Goal: Information Seeking & Learning: Learn about a topic

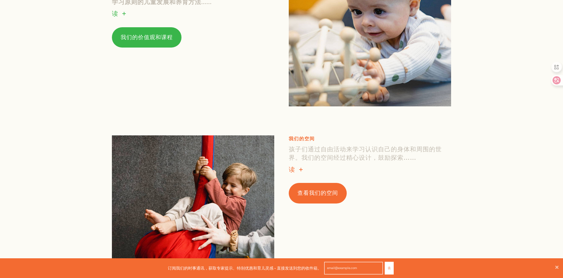
scroll to position [540, 0]
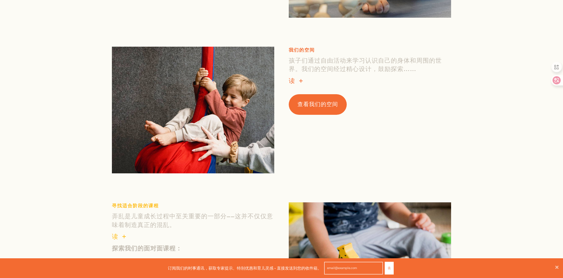
click at [315, 105] on font "查看我们的空间" at bounding box center [317, 105] width 41 height 8
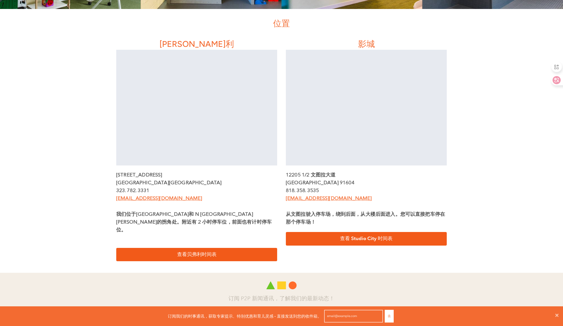
scroll to position [213, 0]
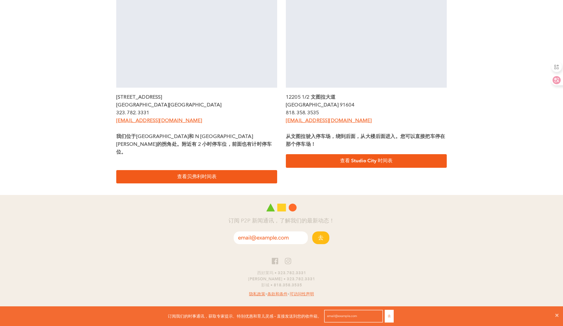
click at [298, 200] on div at bounding box center [281, 205] width 342 height 21
click at [397, 180] on div "贝弗利 贝弗利大道 8323 号 加利福尼亚州洛杉矶 90048 323. 782. 3331 grow@play2progress.com 我们位于贝弗利街…" at bounding box center [281, 72] width 339 height 241
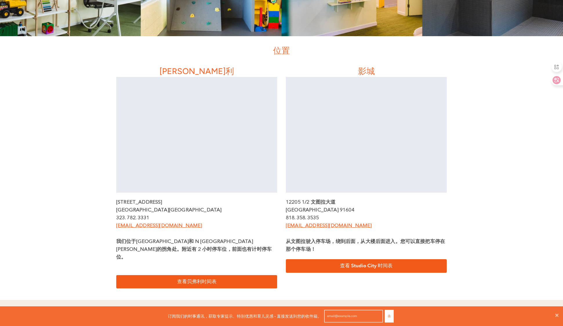
scroll to position [0, 0]
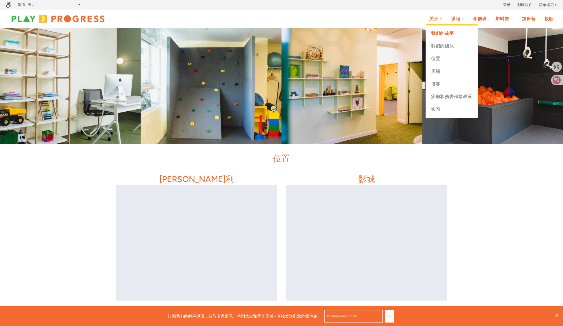
click at [448, 34] on font "我们的故事" at bounding box center [442, 33] width 23 height 6
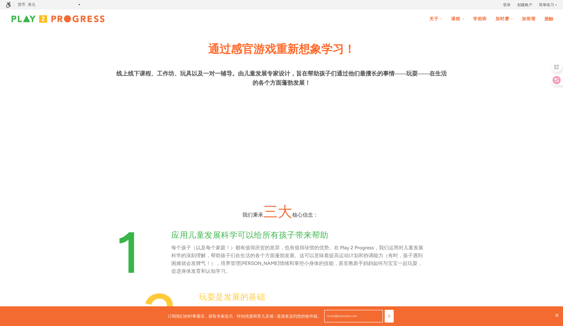
click at [523, 19] on font "加班营" at bounding box center [528, 19] width 14 height 6
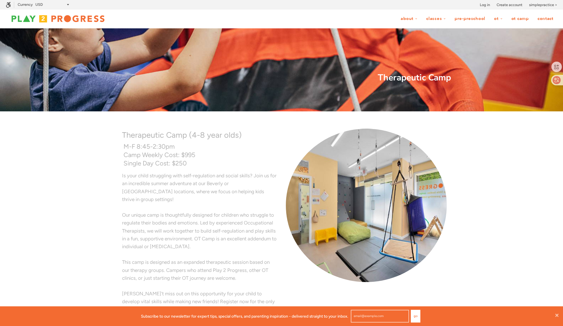
scroll to position [15, 558]
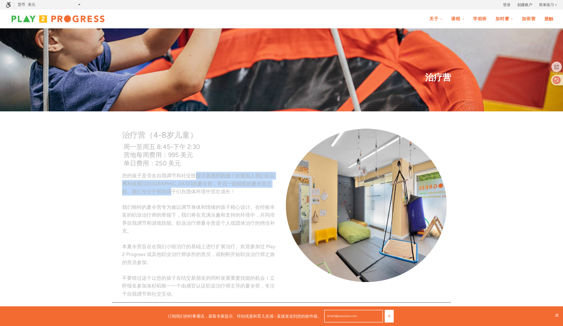
drag, startPoint x: 196, startPoint y: 180, endPoint x: 199, endPoint y: 193, distance: 13.3
click at [199, 193] on p "您的孩子是否在自我调节和社交技能方面遇到困难？欢迎加入我们在贝弗利或斯蒂迪奥城的夏令营，开启一段精彩的夏令营之旅。我们专注于帮助孩子们在团体环境中茁壮成长！ …" at bounding box center [199, 235] width 155 height 126
click at [199, 193] on font "您的孩子是否在自我调节和社交技能方面遇到困难？欢迎加入我们在贝弗利或斯蒂迪奥城的夏令营，开启一段精彩的夏令营之旅。我们专注于帮助孩子们在团体环境中茁壮成长！" at bounding box center [198, 183] width 153 height 21
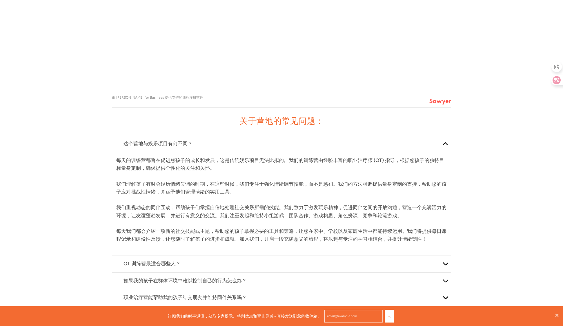
scroll to position [786, 0]
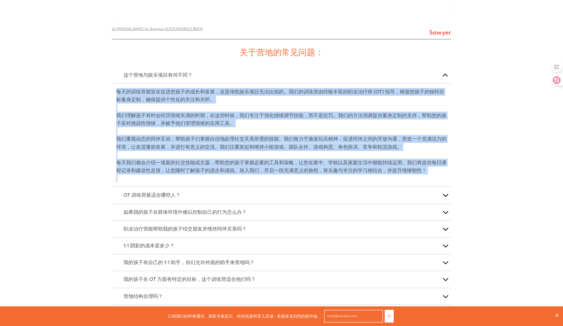
drag, startPoint x: 435, startPoint y: 174, endPoint x: 114, endPoint y: 90, distance: 331.2
click at [114, 90] on article "每天的训练营都旨在促进您孩子的成长和发展，这是传统娱乐项目无法比拟的。我们的训练营由经验丰富的职业治疗师 (OT) 指导，根据您孩子的独特目标量身定制，确保提…" at bounding box center [281, 135] width 339 height 103
drag, startPoint x: 115, startPoint y: 90, endPoint x: 427, endPoint y: 178, distance: 324.8
click at [427, 178] on article "每天的训练营都旨在促进您孩子的成长和发展，这是传统娱乐项目无法比拟的。我们的训练营由经验丰富的职业治疗师 (OT) 指导，根据您孩子的独特目标量身定制，确保提…" at bounding box center [281, 135] width 339 height 103
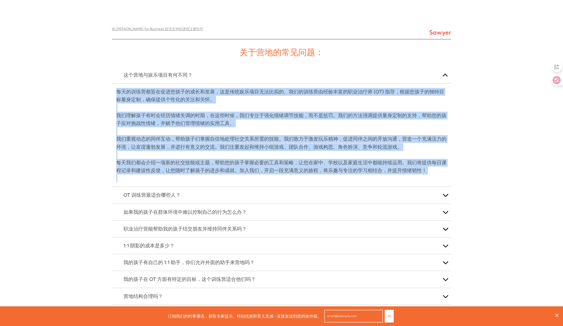
click at [442, 171] on p "每天我们都会介绍一项新的社交技能或主题，帮助您的孩子掌握必要的工具和策略，让您在家中、学校以及家庭生活中都能持续运用。我们将提供每日课程记录和建设性反馈，让您…" at bounding box center [281, 167] width 330 height 16
drag, startPoint x: 457, startPoint y: 171, endPoint x: 108, endPoint y: 87, distance: 359.5
drag, startPoint x: 110, startPoint y: 89, endPoint x: 428, endPoint y: 171, distance: 328.5
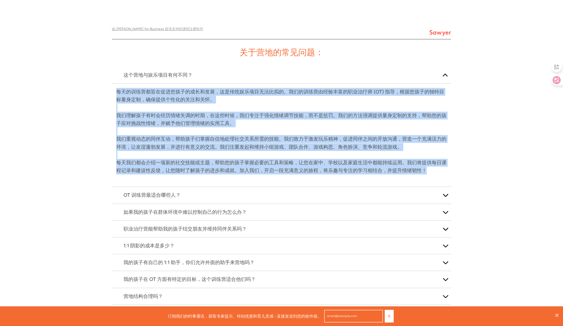
click at [428, 171] on p "每天我们都会介绍一项新的社交技能或主题，帮助您的孩子掌握必要的工具和策略，让您在家中、学校以及家庭生活中都能持续运用。我们将提供每日课程记录和建设性反馈，让您…" at bounding box center [281, 167] width 330 height 16
drag, startPoint x: 440, startPoint y: 172, endPoint x: 110, endPoint y: 94, distance: 339.5
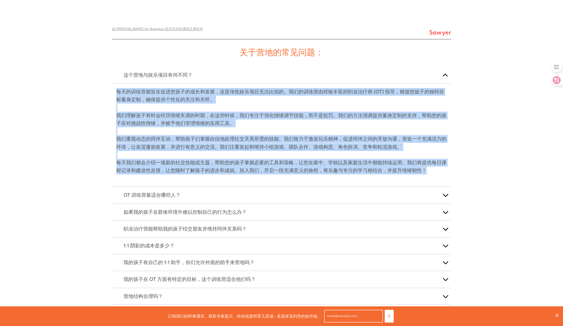
drag, startPoint x: 110, startPoint y: 91, endPoint x: 433, endPoint y: 173, distance: 333.7
click at [433, 173] on p "每天我们都会介绍一项新的社交技能或主题，帮助您的孩子掌握必要的工具和策略，让您在家中、学校以及家庭生活中都能持续运用。我们将提供每日课程记录和建设性反馈，让您…" at bounding box center [281, 167] width 330 height 16
drag, startPoint x: 437, startPoint y: 172, endPoint x: 121, endPoint y: 74, distance: 331.2
click at [121, 74] on div "这个营地与娱乐项目有何不同？ 每天的训练营都旨在促进您孩子的成长和发展，这是传统娱乐项目无法比拟的。我们的训练营由经验丰富的职业治疗师 (OT) 指导，根据您…" at bounding box center [281, 127] width 339 height 120
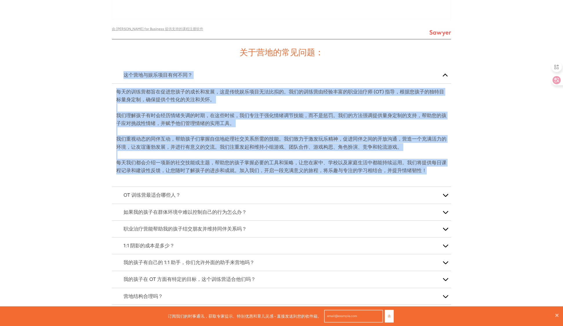
click at [113, 79] on div "这个营地与娱乐项目有何不同？" at bounding box center [281, 75] width 339 height 17
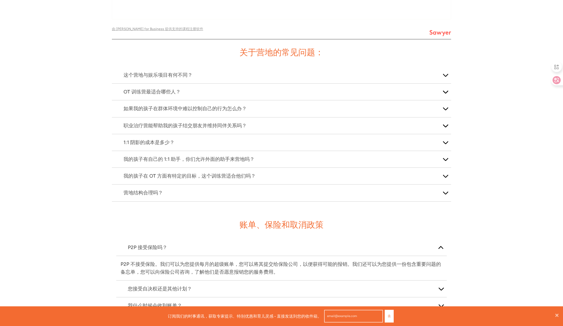
click at [258, 96] on p "OT 训练营最适合哪些人？" at bounding box center [281, 92] width 316 height 8
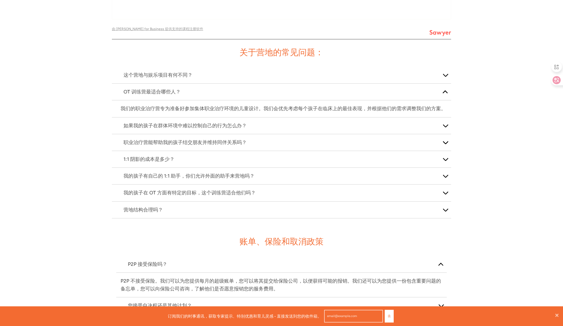
click at [291, 81] on div "这个营地与娱乐项目有何不同？" at bounding box center [281, 75] width 339 height 17
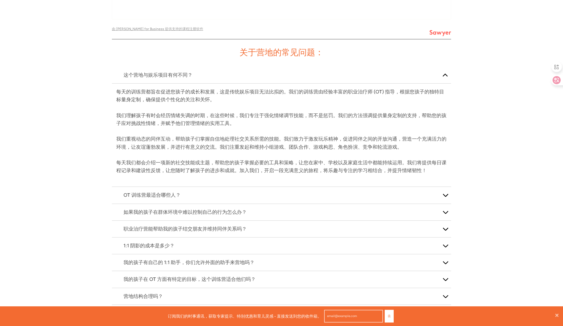
click at [291, 81] on div "这个营地与娱乐项目有何不同？" at bounding box center [281, 75] width 339 height 17
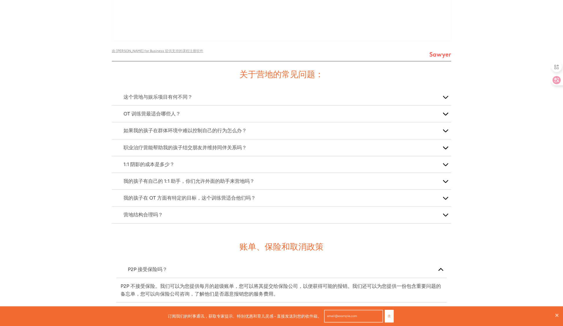
scroll to position [760, 0]
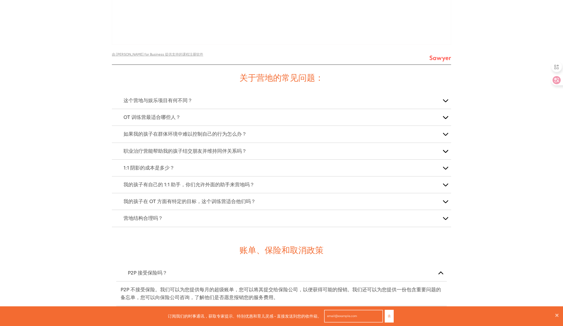
click at [444, 225] on button "button" at bounding box center [445, 218] width 12 height 17
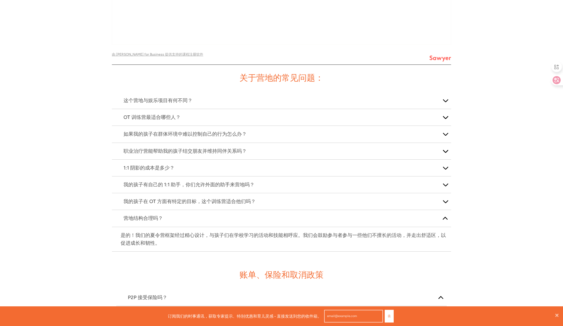
click at [446, 218] on button "button" at bounding box center [445, 218] width 12 height 17
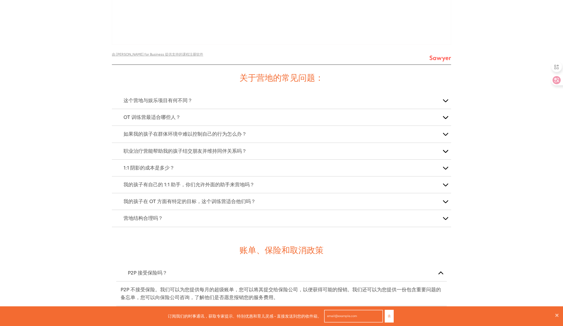
click at [446, 204] on button "button" at bounding box center [445, 202] width 12 height 17
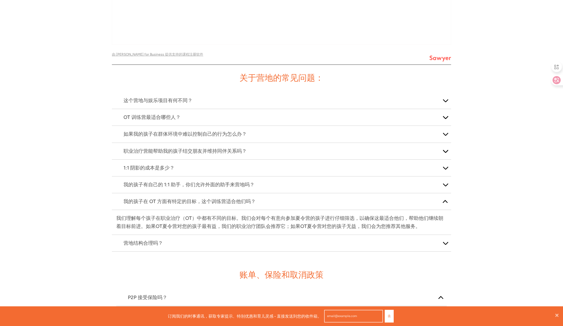
click at [446, 204] on button "button" at bounding box center [445, 202] width 12 height 17
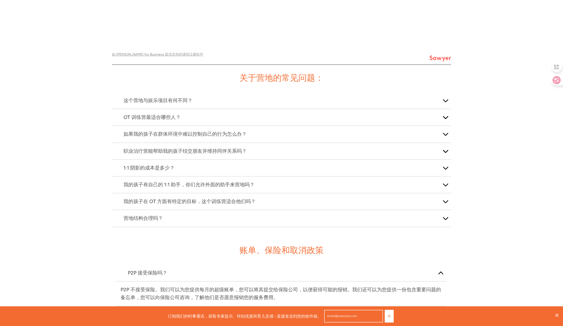
click at [442, 101] on button "button" at bounding box center [445, 100] width 12 height 17
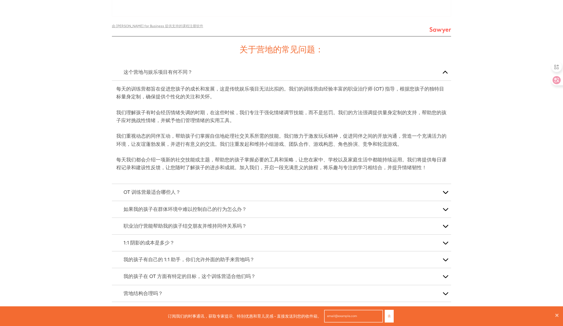
scroll to position [803, 0]
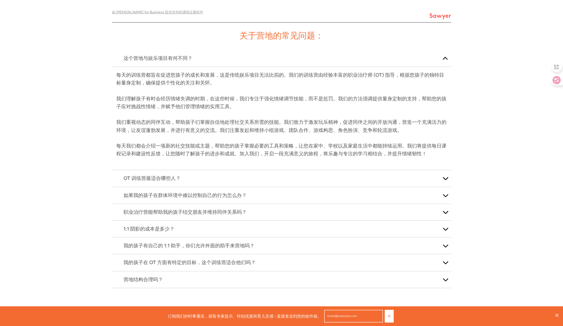
click at [445, 279] on button "button" at bounding box center [445, 280] width 12 height 17
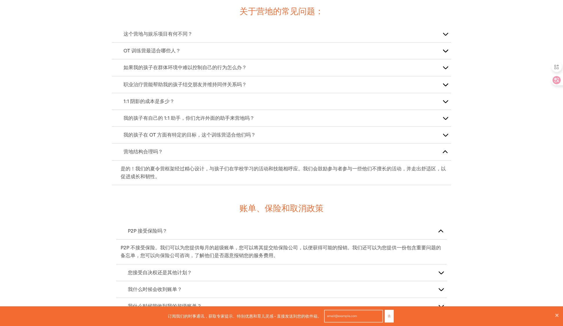
scroll to position [881, 0]
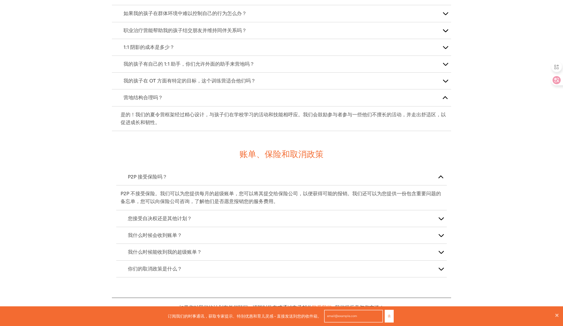
click at [445, 100] on button "button" at bounding box center [445, 98] width 12 height 17
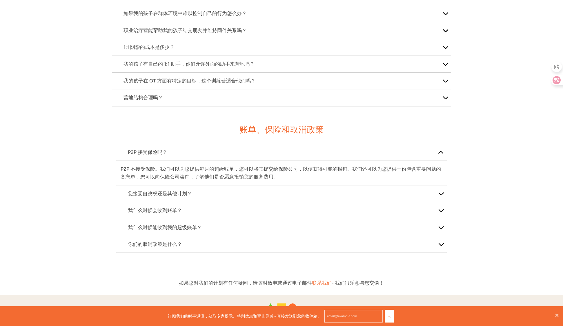
click at [441, 154] on span "button" at bounding box center [441, 154] width 0 height 0
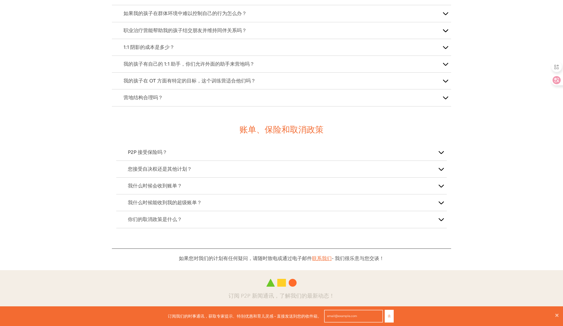
click at [445, 97] on button "button" at bounding box center [445, 98] width 12 height 17
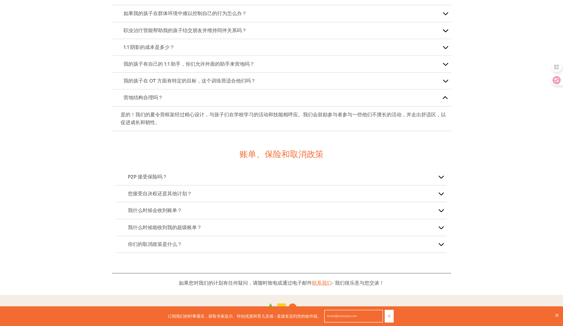
click at [445, 99] on span "button" at bounding box center [445, 99] width 0 height 0
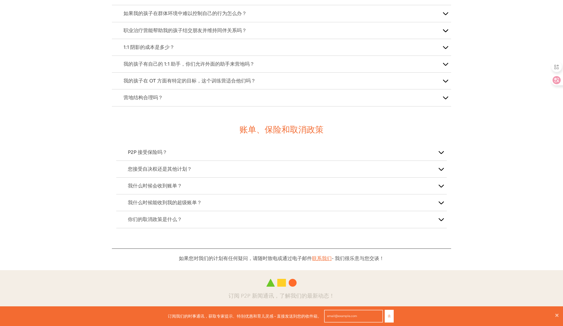
click at [446, 72] on button "button" at bounding box center [445, 64] width 12 height 17
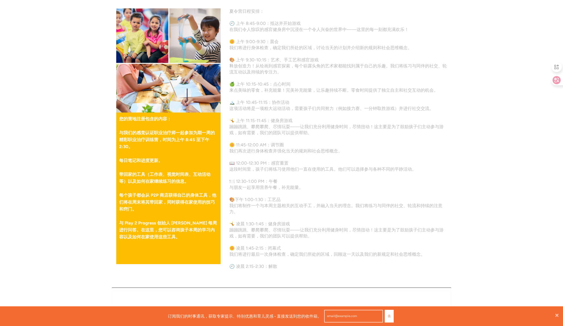
scroll to position [310, 0]
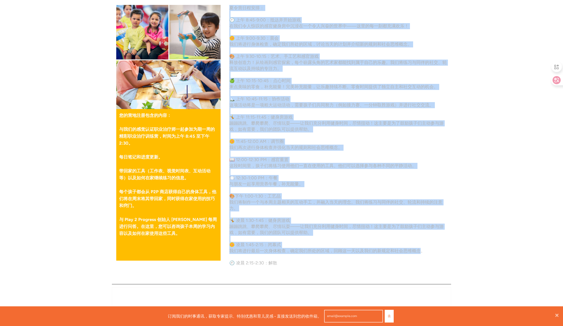
drag, startPoint x: 230, startPoint y: 7, endPoint x: 422, endPoint y: 253, distance: 311.3
click at [419, 254] on div "夏令营日程安排： 🕘 上午 8:45-9:00：抵达并开始游戏 在我们令人惊叹的感官健身房中沉浸在一个令人兴奋的世界中——这里的每一刻都充满欢乐！ 🌼 上午 …" at bounding box center [337, 142] width 217 height 274
click at [533, 215] on div "治疗营 治疗营（4-8 岁儿童） 周一至周五 8:45-下午 2:30 营地每周费用：995 美元 单日费用：250 美元 您的孩子是否在自我调节和社交技能方…" at bounding box center [281, 293] width 563 height 1148
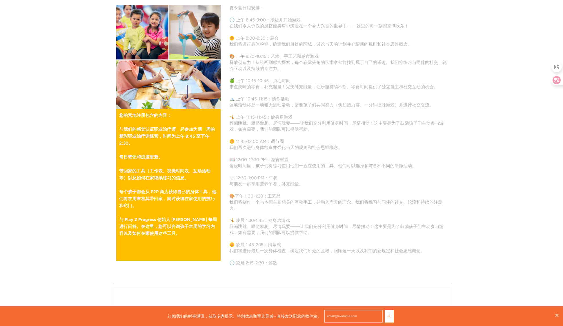
drag, startPoint x: 441, startPoint y: 251, endPoint x: 398, endPoint y: 243, distance: 43.8
click at [398, 243] on div "治疗营 治疗营（4-8 岁儿童） 周一至周五 8:45-下午 2:30 营地每周费用：995 美元 单日费用：250 美元 您的孩子是否在自我调节和社交技能方…" at bounding box center [281, 293] width 563 height 1148
click at [296, 257] on p at bounding box center [337, 257] width 217 height 6
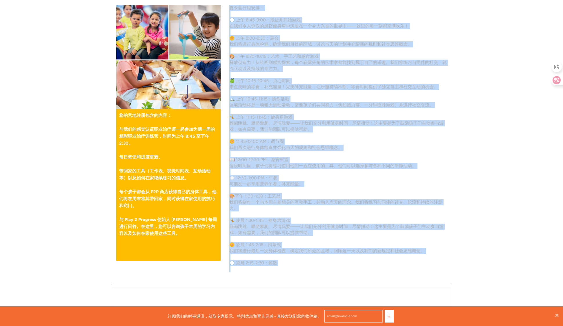
drag, startPoint x: 303, startPoint y: 265, endPoint x: 229, endPoint y: 8, distance: 267.4
click at [229, 8] on div "夏令营日程安排： 🕘 上午 8:45-9:00：抵达并开始游戏 在我们令人惊叹的感官健身房中沉浸在一个令人兴奋的世界中——这里的每一刻都充满欢乐！ 🌼 上午 …" at bounding box center [338, 142] width 226 height 274
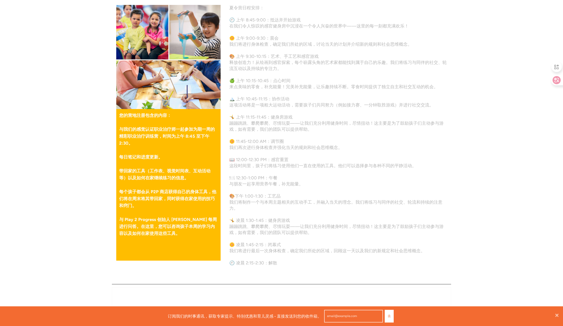
drag, startPoint x: 229, startPoint y: 8, endPoint x: 321, endPoint y: 263, distance: 271.3
click at [321, 263] on div "夏令营日程安排： 🕘 上午 8:45-9:00：抵达并开始游戏 在我们令人惊叹的感官健身房中沉浸在一个令人兴奋的世界中——这里的每一刻都充满欢乐！ 🌼 上午 …" at bounding box center [338, 142] width 226 height 274
click at [321, 263] on p "🕘 凌晨 2:15-2:30：解散" at bounding box center [337, 263] width 217 height 6
drag, startPoint x: 318, startPoint y: 262, endPoint x: 230, endPoint y: 9, distance: 268.0
click at [230, 9] on div "夏令营日程安排： 🕘 上午 8:45-9:00：抵达并开始游戏 在我们令人惊叹的感官健身房中沉浸在一个令人兴奋的世界中——这里的每一刻都充满欢乐！ 🌼 上午 …" at bounding box center [337, 142] width 217 height 274
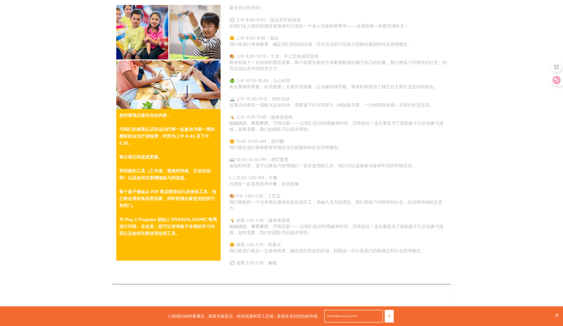
click at [230, 9] on font "夏令营日程安排：" at bounding box center [246, 7] width 35 height 5
drag, startPoint x: 230, startPoint y: 8, endPoint x: 323, endPoint y: 264, distance: 273.2
click at [323, 264] on div "夏令营日程安排： 🕘 上午 8:45-9:00：抵达并开始游戏 在我们令人惊叹的感官健身房中沉浸在一个令人兴奋的世界中——这里的每一刻都充满欢乐！ 🌼 上午 …" at bounding box center [337, 142] width 217 height 274
click at [323, 264] on p "🕘 凌晨 2:15-2:30：解散" at bounding box center [337, 263] width 217 height 6
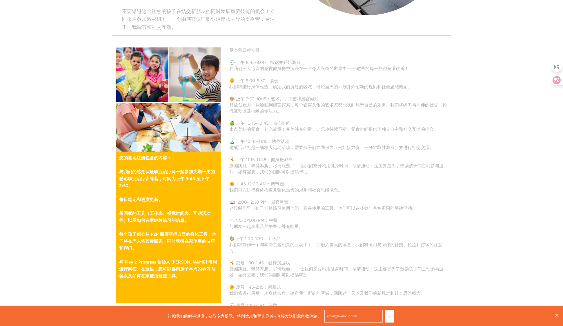
scroll to position [263, 0]
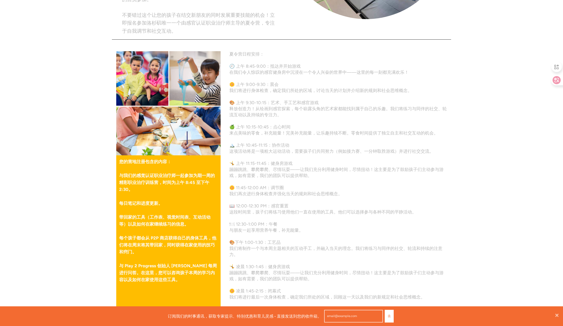
click at [118, 159] on div "您的营地注册包含的内容： 与我们的感觉认证职业治疗师一起参加为期一周的精彩职业治疗训练营，时间为上午 8:45 至下午 2:30。 每日笔记和进度更新。 带回…" at bounding box center [168, 232] width 104 height 152
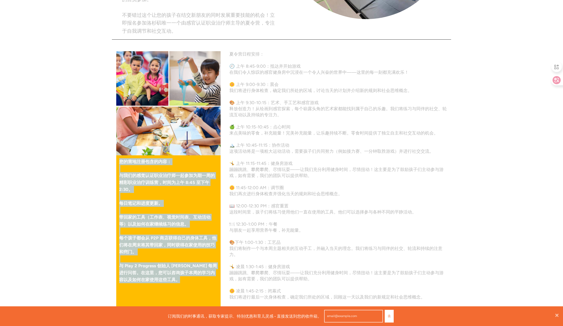
drag, startPoint x: 120, startPoint y: 161, endPoint x: 178, endPoint y: 284, distance: 135.8
click at [178, 284] on div "您的营地注册包含的内容： 与我们的感觉认证职业治疗师一起参加为期一周的精彩职业治疗训练营，时间为上午 8:45 至下午 2:30。 每日笔记和进度更新。 带回…" at bounding box center [168, 232] width 104 height 152
click at [178, 283] on p "与 Play 2 Progress 创始人 Allie Ticktin 每周进行问答。在这里，您可以咨询孩子本周的学习内容以及如何在家使用这些工具。" at bounding box center [168, 273] width 98 height 21
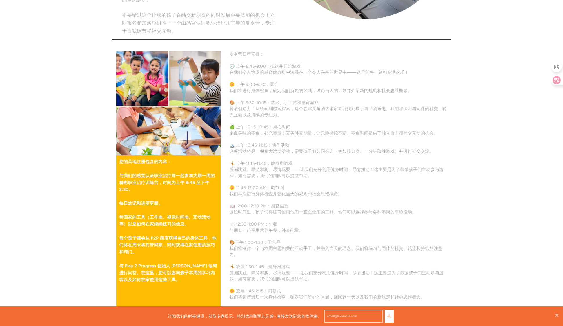
drag, startPoint x: 176, startPoint y: 279, endPoint x: 117, endPoint y: 162, distance: 130.9
click at [117, 162] on div "您的营地注册包含的内容： 与我们的感觉认证职业治疗师一起参加为期一周的精彩职业治疗训练营，时间为上午 8:45 至下午 2:30。 每日笔记和进度更新。 带回…" at bounding box center [168, 232] width 104 height 152
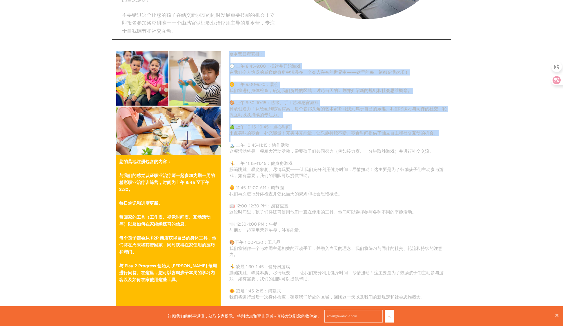
scroll to position [364, 0]
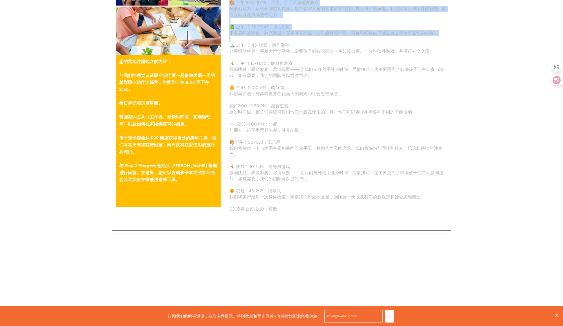
drag, startPoint x: 229, startPoint y: 54, endPoint x: 304, endPoint y: 208, distance: 171.3
click at [304, 208] on div "夏令营日程安排： 🕘 上午 8:45-9:00：抵达并开始游戏 在我们令人惊叹的感官健身房中沉浸在一个令人兴奋的世界中——这里的每一刻都充满欢乐！ 🌼 上午 …" at bounding box center [338, 88] width 226 height 274
click at [304, 208] on p "🕘 凌晨 2:15-2:30：解散" at bounding box center [337, 210] width 217 height 6
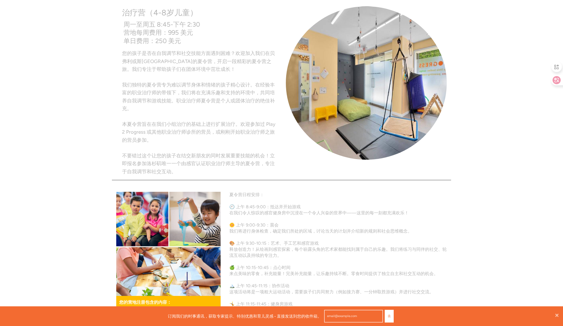
scroll to position [68, 0]
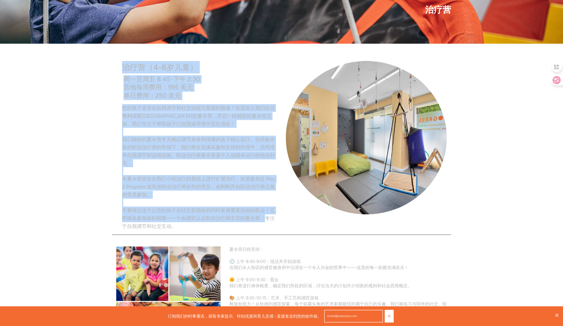
drag, startPoint x: 123, startPoint y: 68, endPoint x: 266, endPoint y: 222, distance: 210.5
click at [266, 222] on div "治疗营（4-8 岁儿童） 周一至周五 8:45-下午 2:30 营地每周费用：995 美元 单日费用：250 美元 您的孩子是否在自我调节和社交技能方面遇到困…" at bounding box center [196, 146] width 169 height 171
click at [266, 222] on p "您的孩子是否在自我调节和社交技能方面遇到困难？欢迎加入我们在贝弗利或斯蒂迪奥城的夏令营，开启一段精彩的夏令营之旅。我们专注于帮助孩子们在团体环境中茁壮成长！ …" at bounding box center [199, 167] width 155 height 126
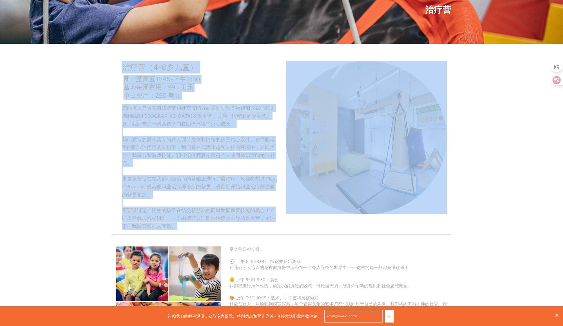
drag, startPoint x: 122, startPoint y: 66, endPoint x: 295, endPoint y: 226, distance: 235.3
click at [295, 226] on div "治疗营（4-8 岁儿童） 周一至周五 8:45-下午 2:30 营地每周费用：995 美元 单日费用：250 美元 您的孩子是否在自我调节和社交技能方面遇到困…" at bounding box center [281, 141] width 339 height 179
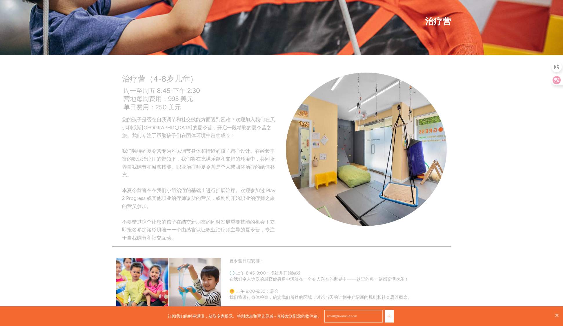
scroll to position [0, 0]
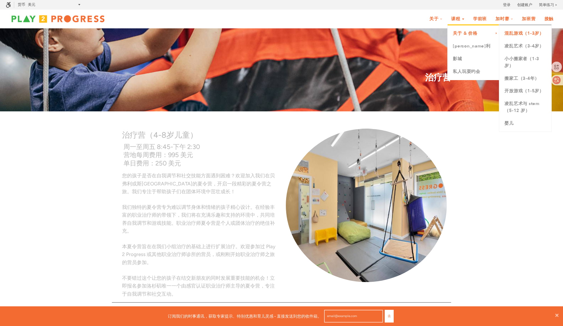
click at [506, 36] on font "混乱游戏（1-3岁）" at bounding box center [523, 33] width 39 height 6
